Goal: Communication & Community: Share content

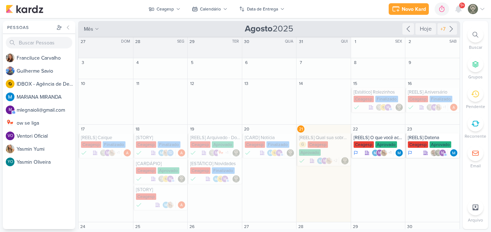
drag, startPoint x: 461, startPoint y: 86, endPoint x: 461, endPoint y: 123, distance: 36.9
click at [461, 123] on div "Pessoas [GEOGRAPHIC_DATA] F r a n c i l u c e C a r v a l h o G u i l h e r m e…" at bounding box center [245, 125] width 491 height 208
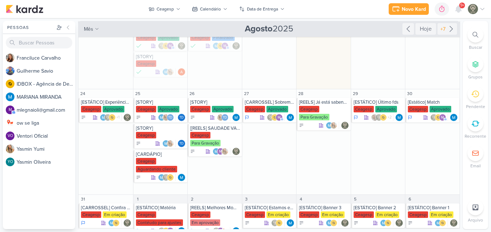
scroll to position [135, 0]
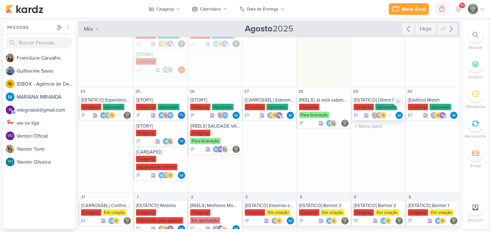
click at [368, 105] on div "Ceagesp" at bounding box center [364, 107] width 20 height 7
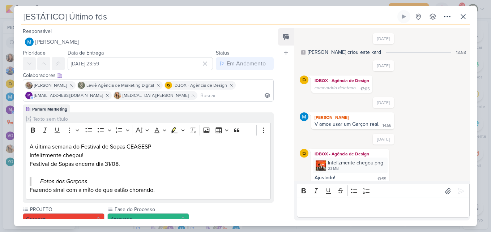
scroll to position [47, 0]
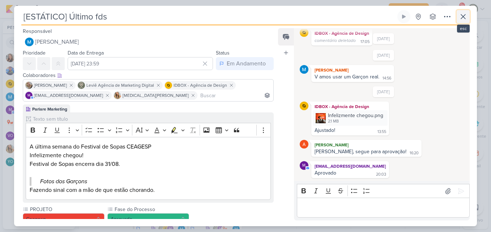
click at [468, 20] on button at bounding box center [463, 16] width 13 height 13
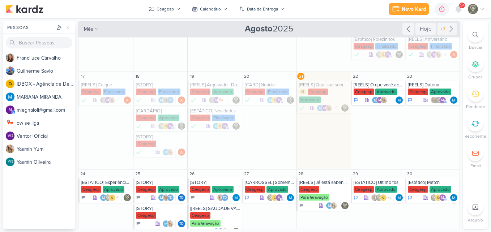
scroll to position [51, 0]
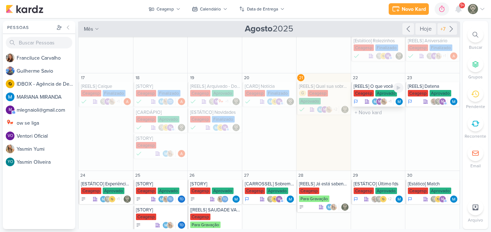
click at [377, 95] on div "Aprovado" at bounding box center [386, 93] width 22 height 7
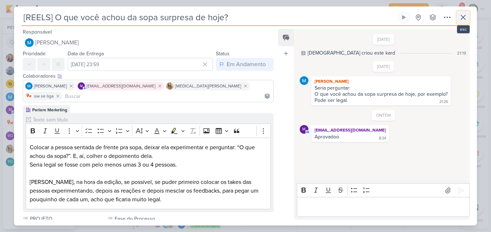
click at [462, 21] on icon at bounding box center [463, 17] width 9 height 9
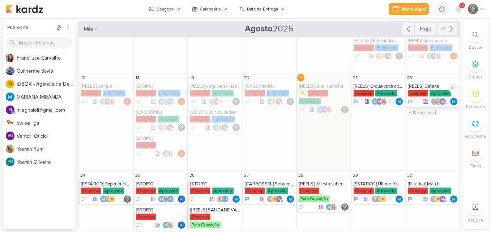
click at [424, 88] on div "[REELS] Datena" at bounding box center [433, 87] width 50 height 6
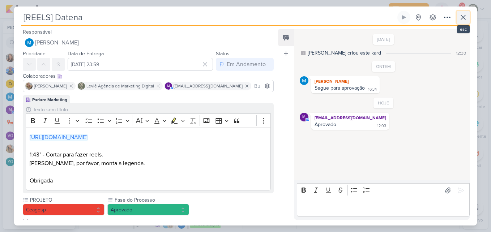
click at [464, 15] on icon at bounding box center [463, 17] width 9 height 9
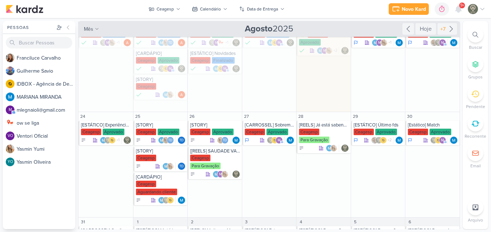
scroll to position [111, 0]
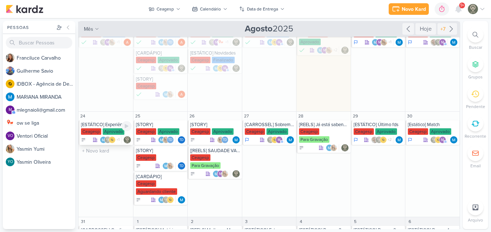
click at [96, 130] on div "Ceagesp" at bounding box center [91, 131] width 20 height 7
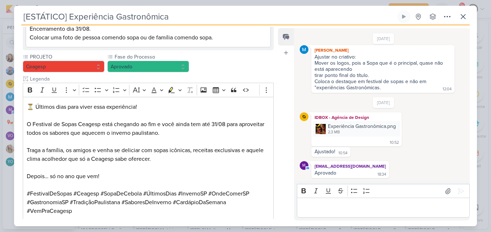
scroll to position [136, 0]
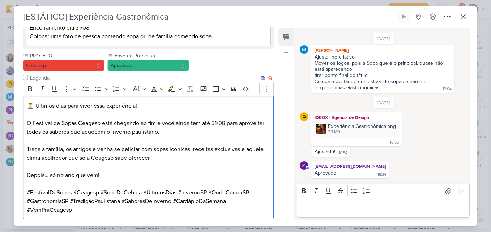
click at [111, 141] on p "Editor editing area: main" at bounding box center [148, 140] width 243 height 9
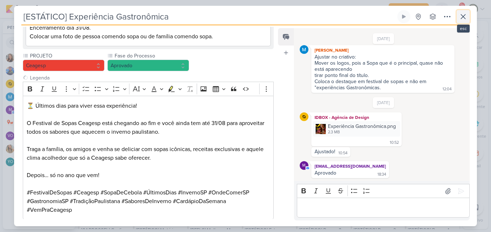
click at [461, 22] on button at bounding box center [463, 16] width 13 height 13
